Goal: Navigation & Orientation: Find specific page/section

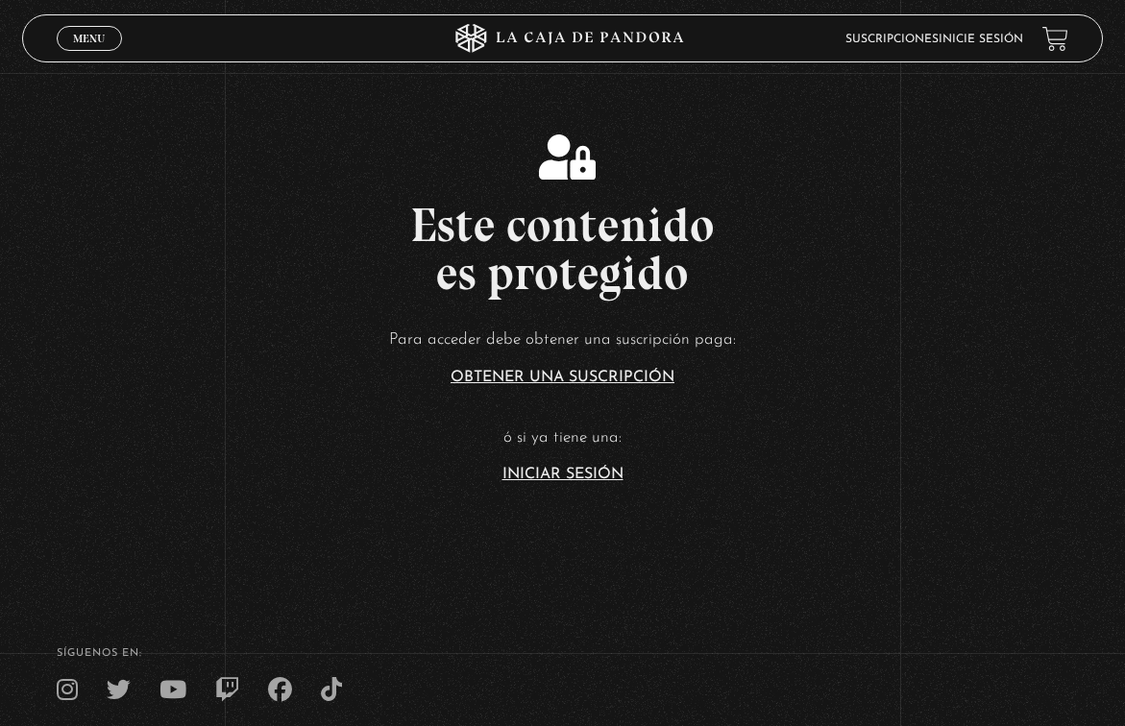
scroll to position [149, 0]
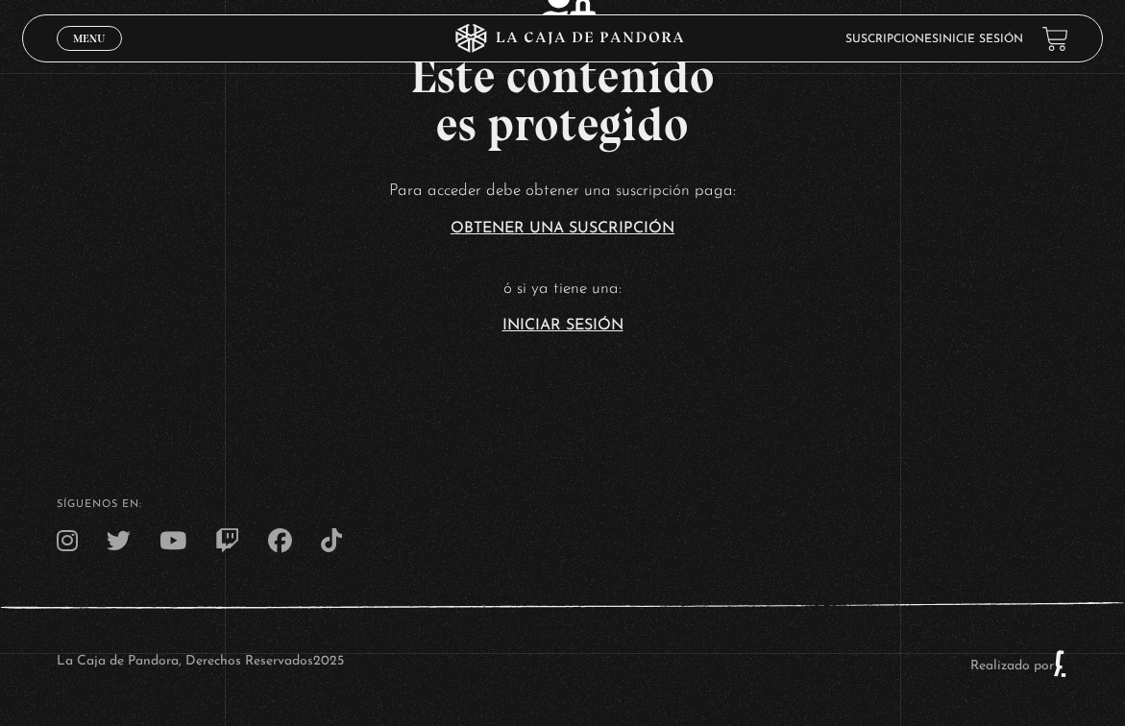
click at [579, 322] on link "Iniciar Sesión" at bounding box center [562, 325] width 121 height 15
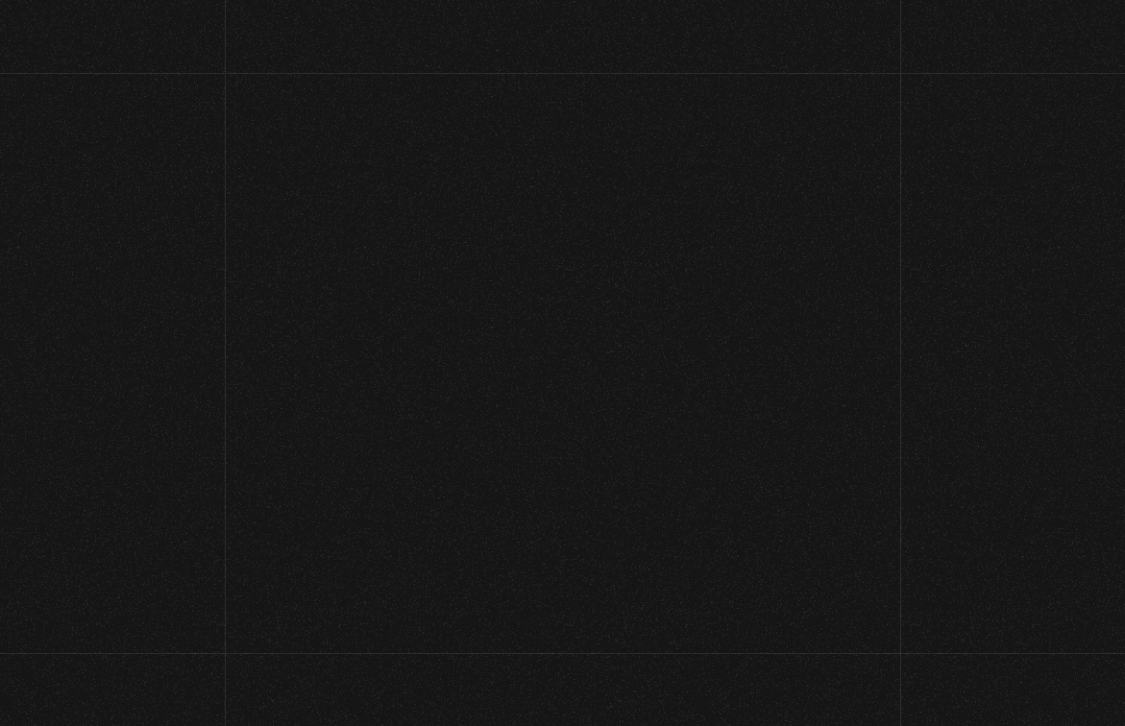
type input "melivr15@gmail.com"
click at [570, 629] on input "Acceder" at bounding box center [562, 630] width 265 height 48
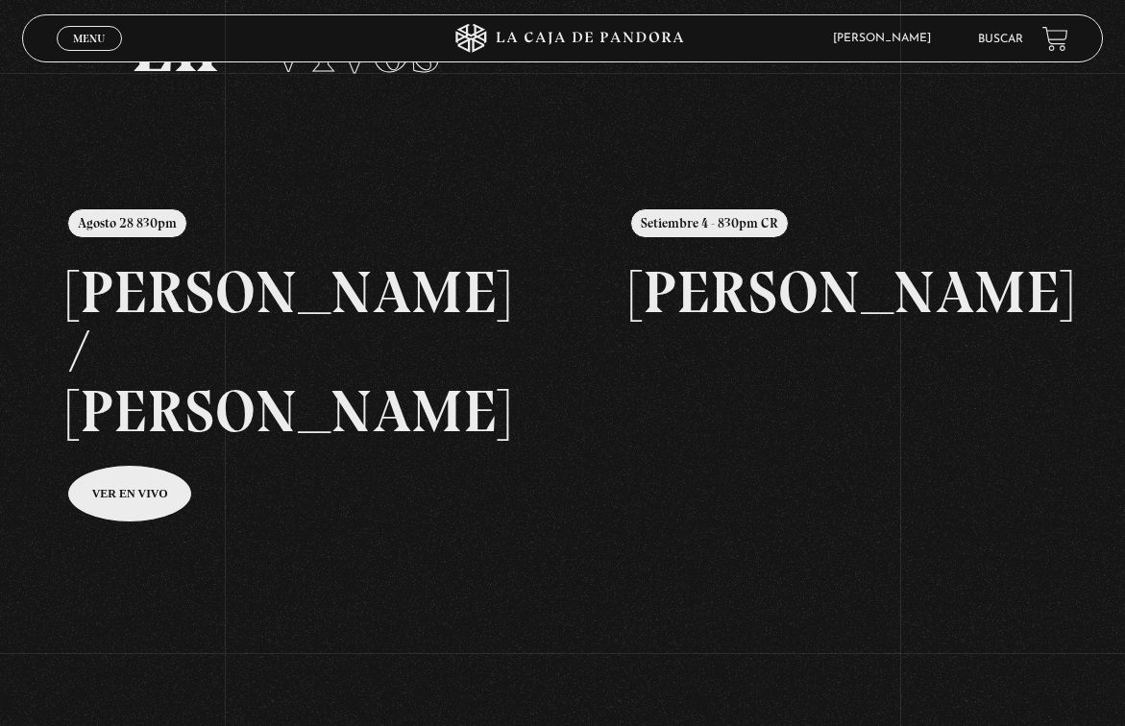
scroll to position [116, 0]
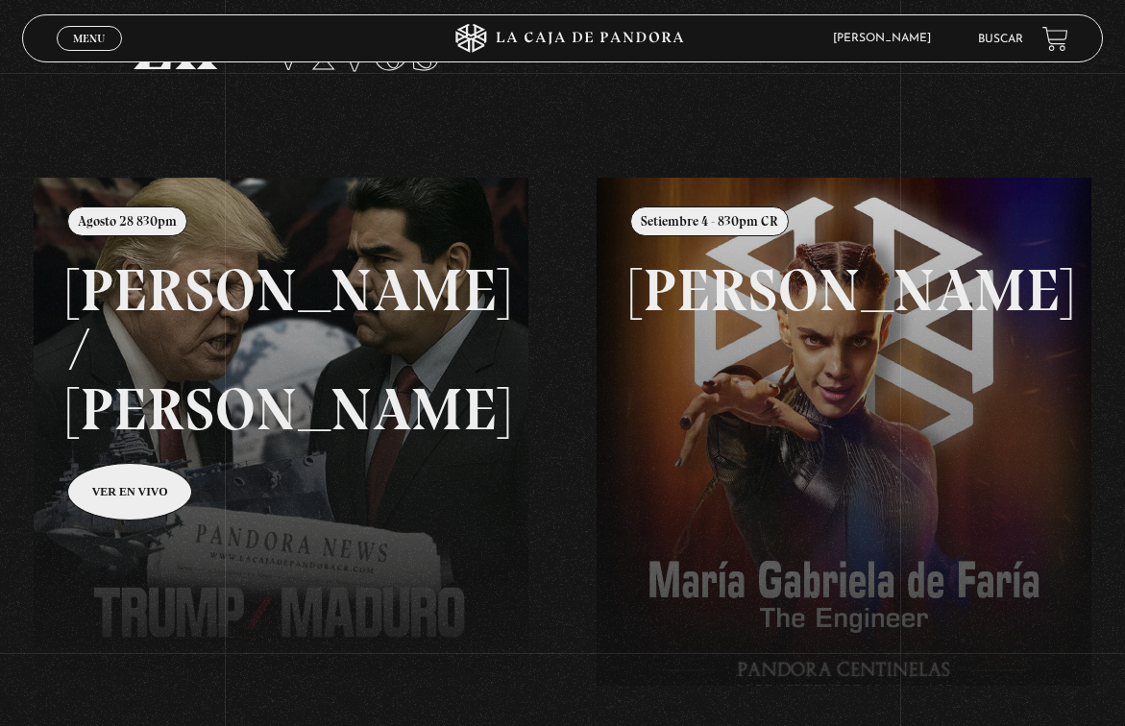
click at [181, 428] on link at bounding box center [596, 541] width 1125 height 726
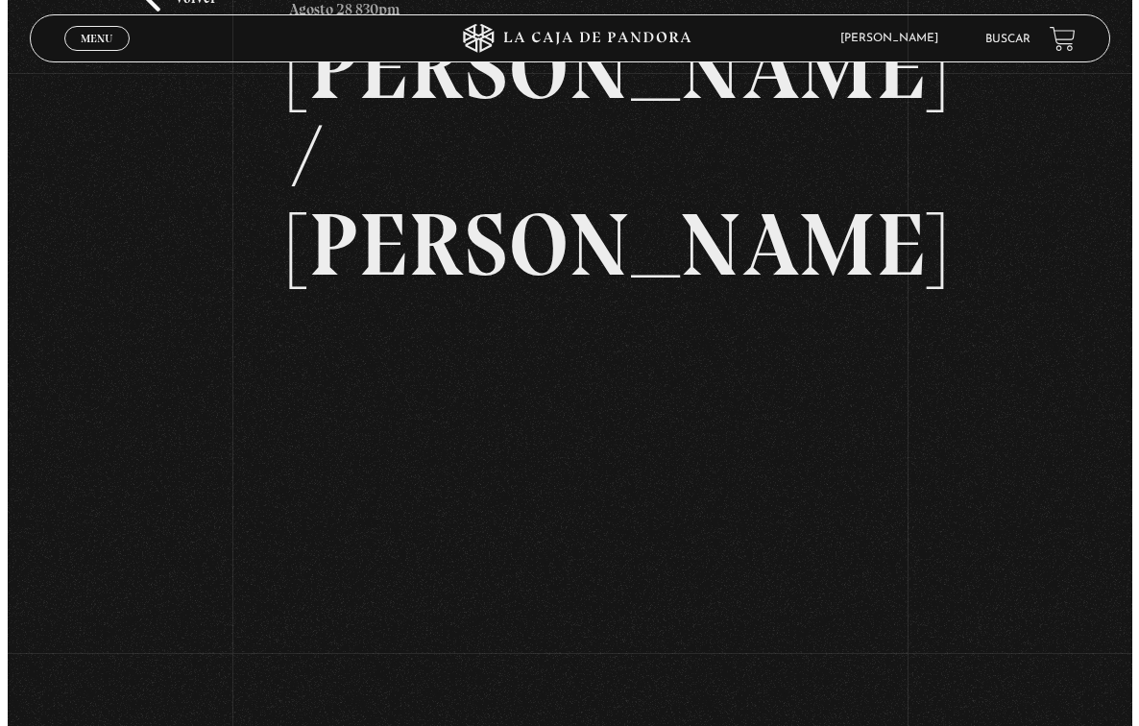
scroll to position [180, 0]
